Goal: Find contact information: Find contact information

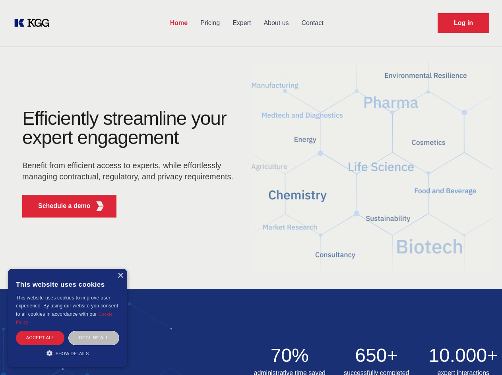
click at [251, 187] on div "Efficiently streamline your expert engagement Benefit from efficient access to …" at bounding box center [131, 166] width 242 height 115
click at [60, 206] on p "Schedule a demo" at bounding box center [64, 206] width 53 height 10
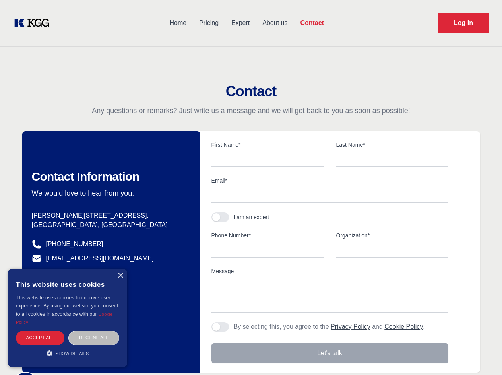
click at [120, 276] on div "× This website uses cookies This website uses cookies to improve user experienc…" at bounding box center [67, 318] width 119 height 98
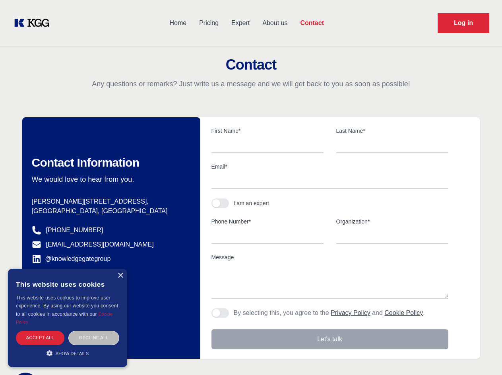
click at [40, 338] on div "Accept all" at bounding box center [40, 338] width 49 height 14
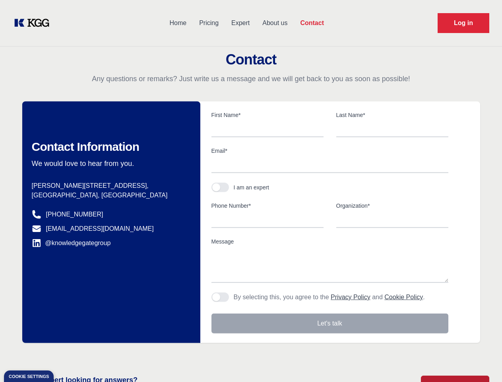
click at [94, 338] on div "Contact Information We would love to hear from you. Postal address [PERSON_NAME…" at bounding box center [111, 222] width 178 height 242
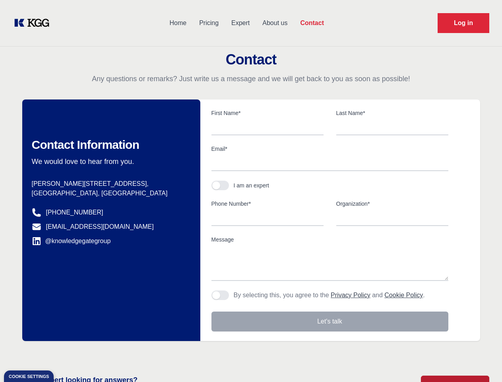
click at [68, 353] on main "Contact Any questions or remarks? Just write us a message and we will get back …" at bounding box center [251, 207] width 502 height 414
